Goal: Find specific page/section: Find specific page/section

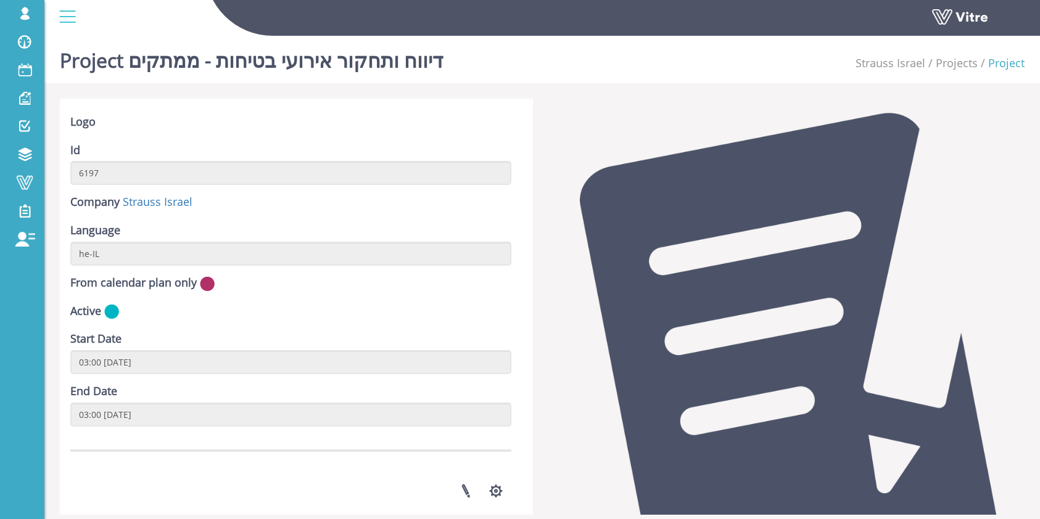
scroll to position [411, 0]
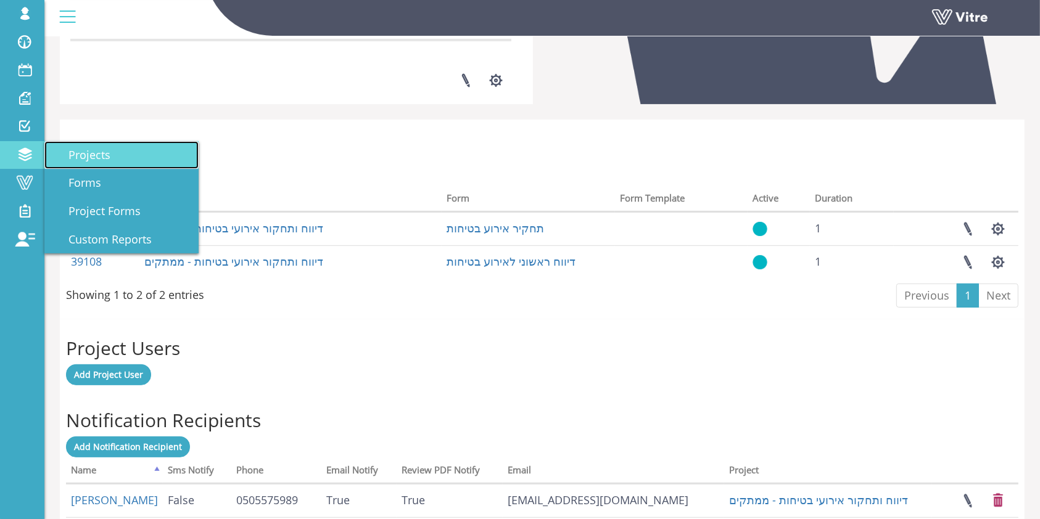
click at [116, 159] on link "Projects" at bounding box center [121, 155] width 154 height 28
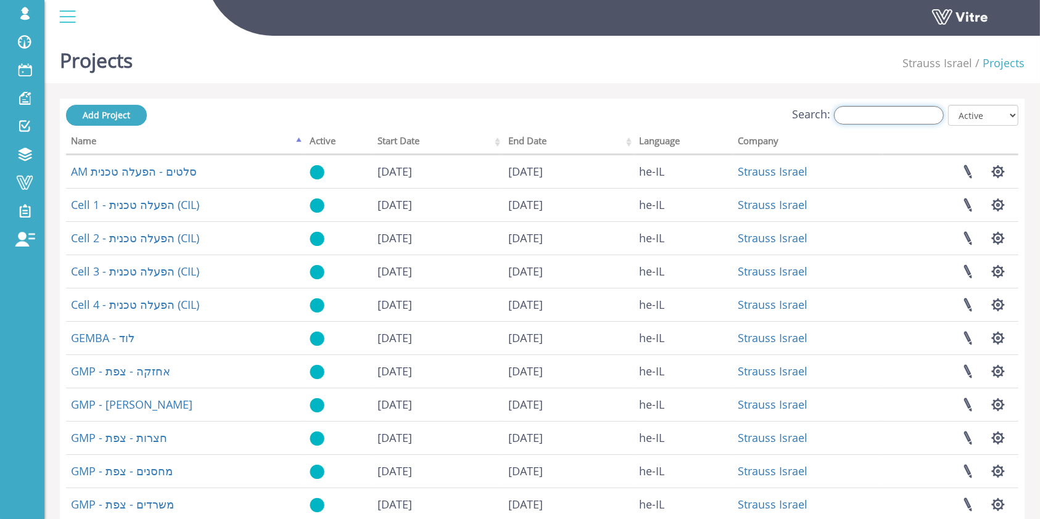
click at [886, 118] on input "Search:" at bounding box center [889, 115] width 110 height 19
paste input "דיווח ותחקור אירועי בטיחות"
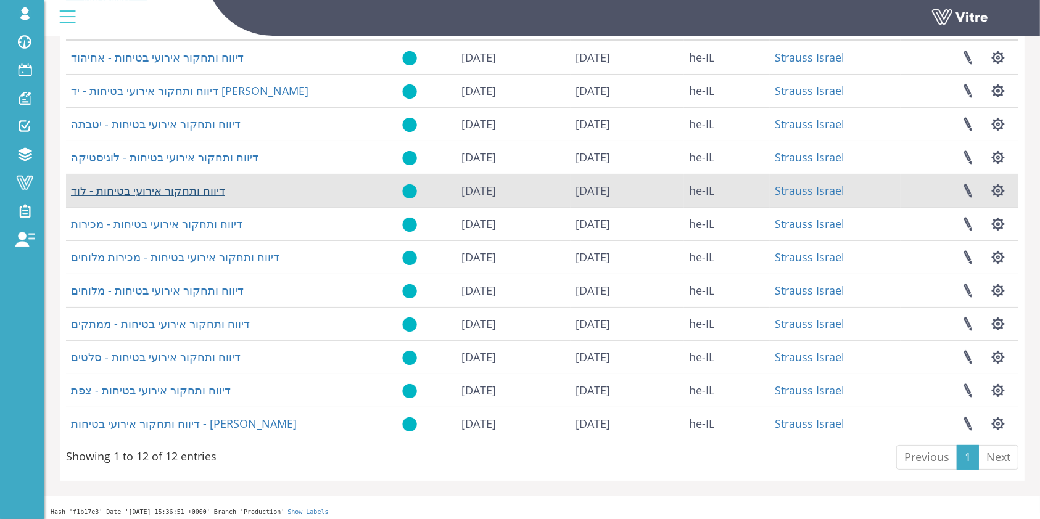
scroll to position [118, 0]
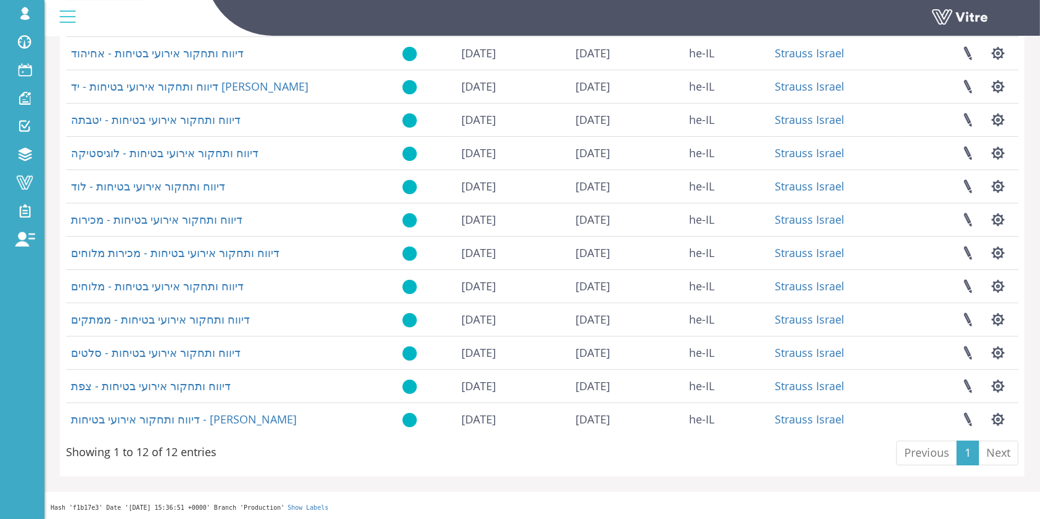
type input "דיווח ותחקור אירועי בטיחות"
